Goal: Transaction & Acquisition: Book appointment/travel/reservation

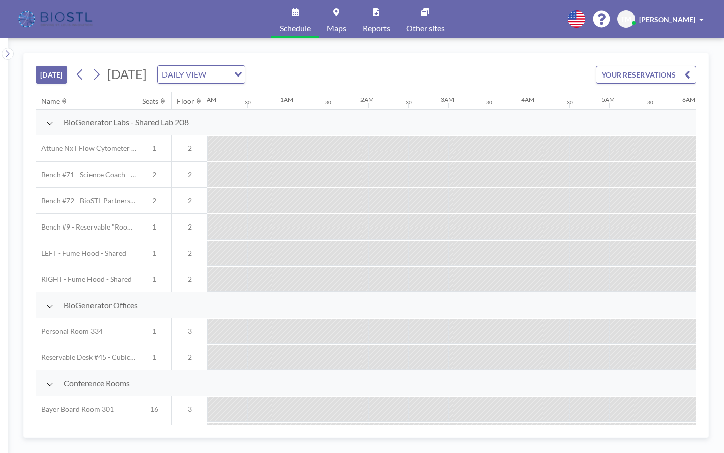
click at [45, 66] on button "[DATE]" at bounding box center [52, 75] width 32 height 18
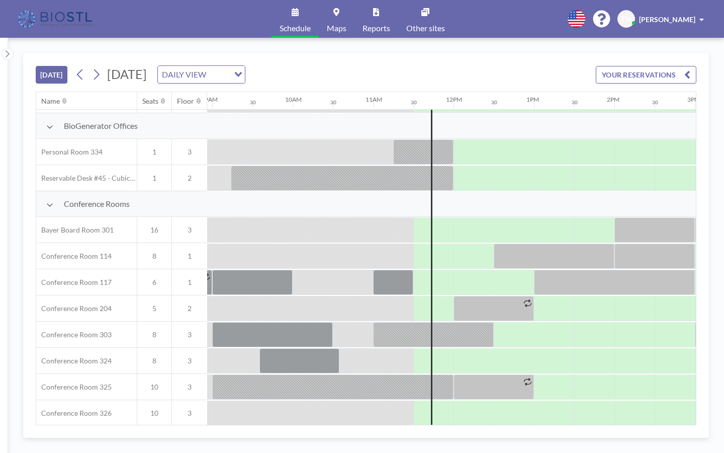
scroll to position [200, 719]
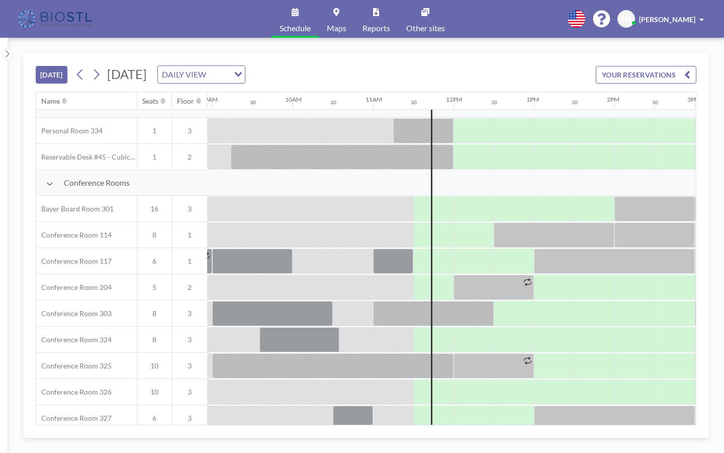
click at [45, 66] on button "[DATE]" at bounding box center [52, 75] width 32 height 18
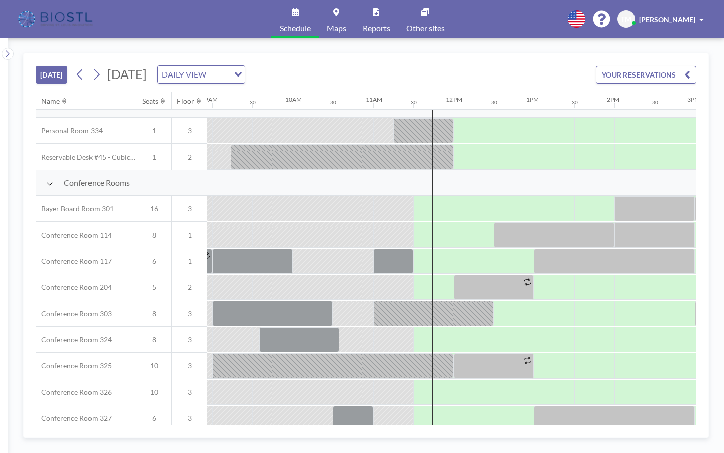
drag, startPoint x: 238, startPoint y: 284, endPoint x: 402, endPoint y: 286, distance: 164.0
click at [402, 379] on div at bounding box center [453, 392] width 1931 height 26
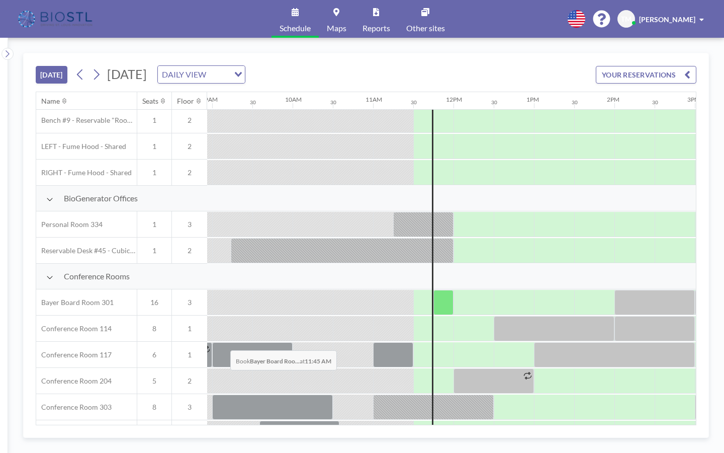
scroll to position [158, 719]
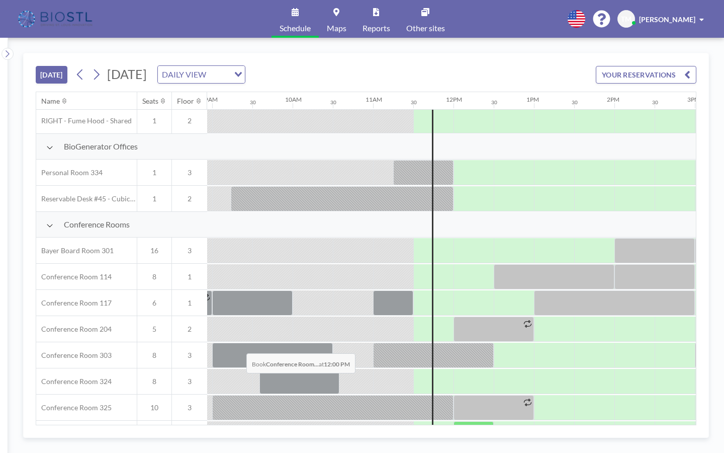
click at [454, 421] on div at bounding box center [474, 433] width 40 height 25
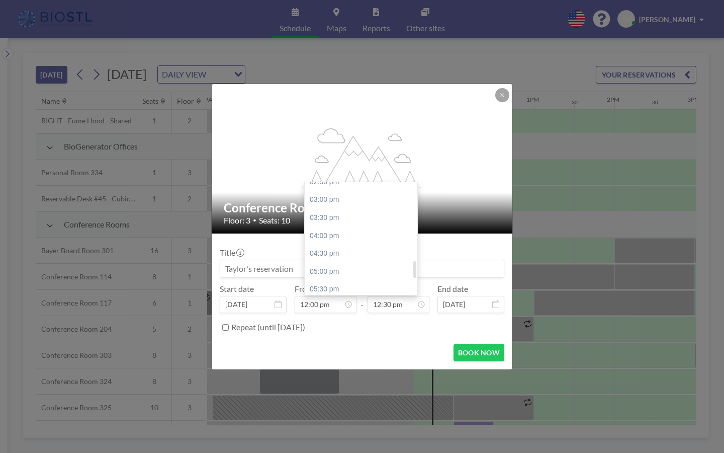
scroll to position [526, 0]
click at [319, 265] on div "05:00 pm" at bounding box center [364, 274] width 118 height 18
type input "05:00 pm"
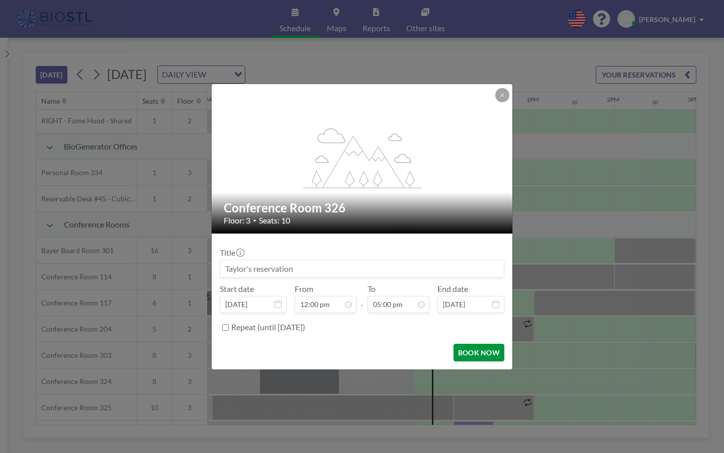
click at [454, 344] on button "BOOK NOW" at bounding box center [479, 353] width 51 height 18
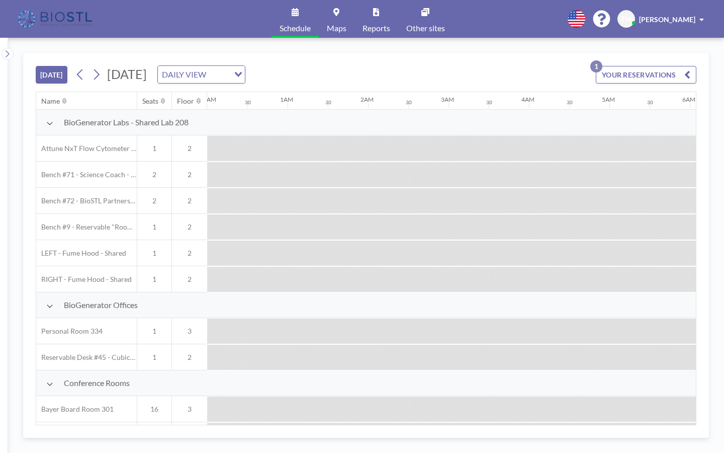
scroll to position [0, 719]
